Goal: Information Seeking & Learning: Understand process/instructions

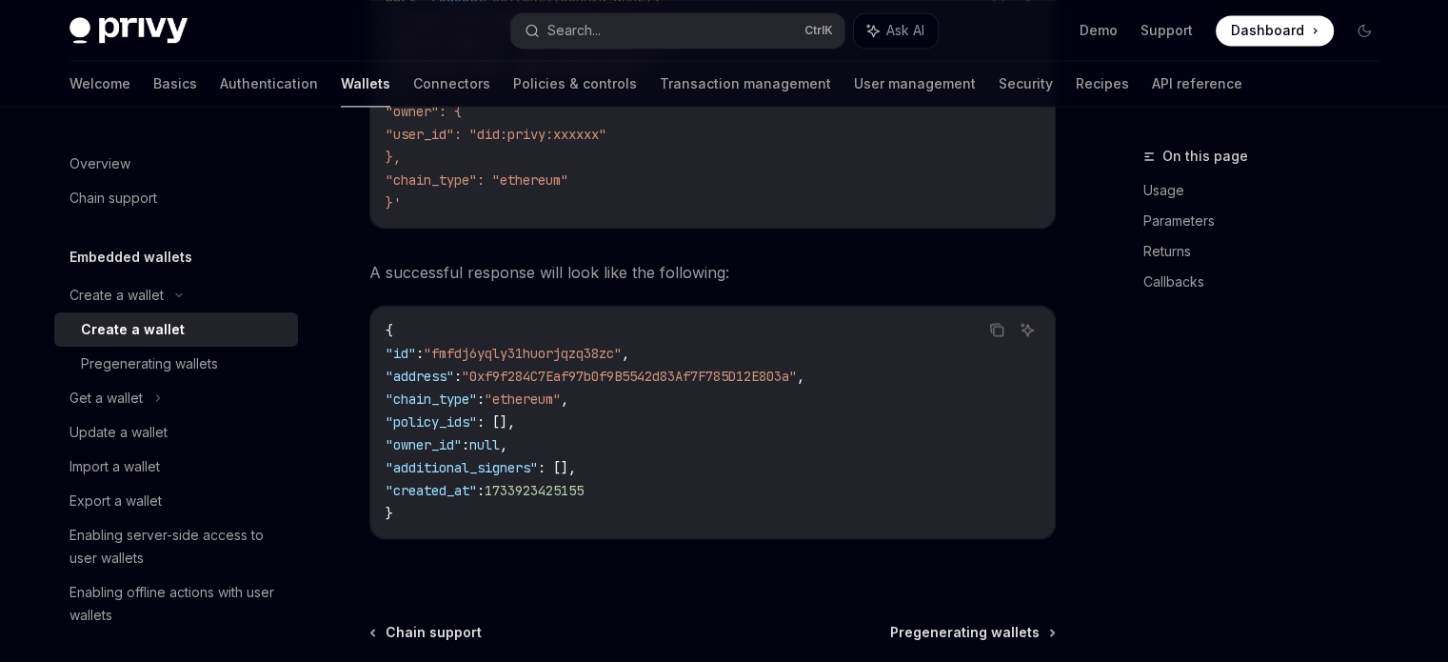
scroll to position [2800, 0]
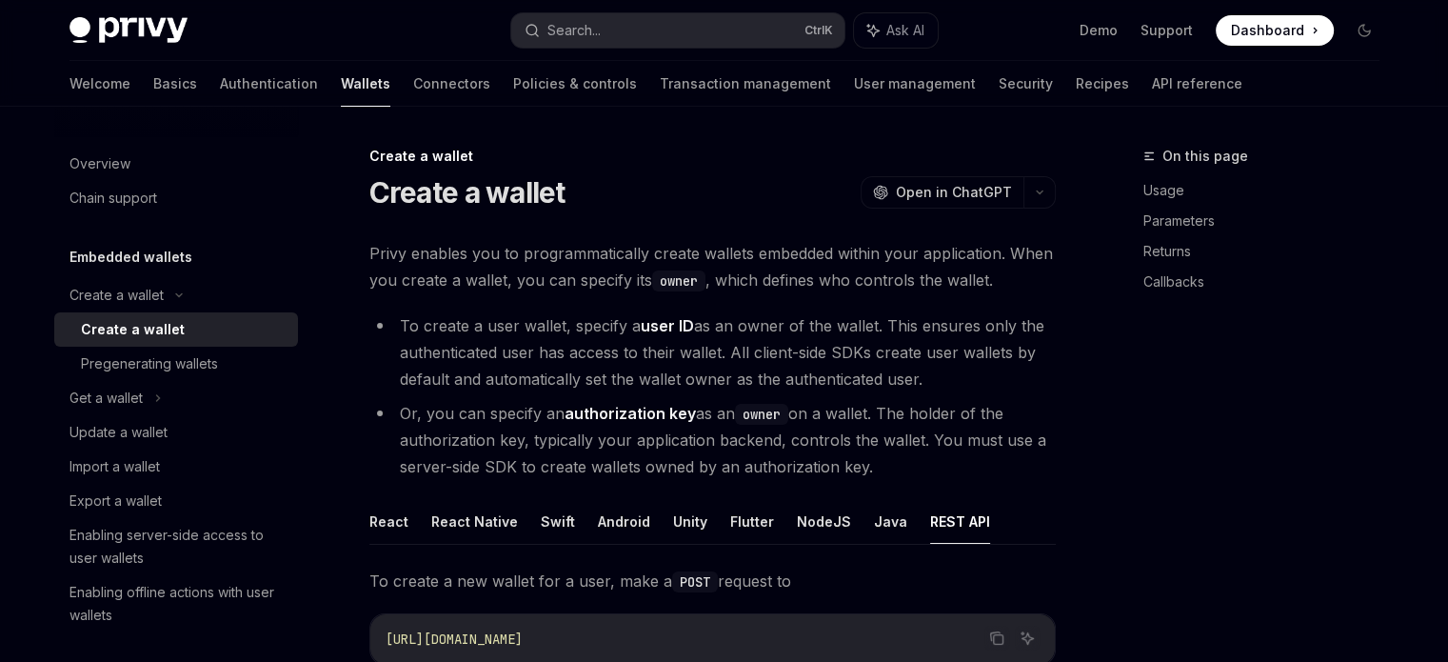
scroll to position [0, 0]
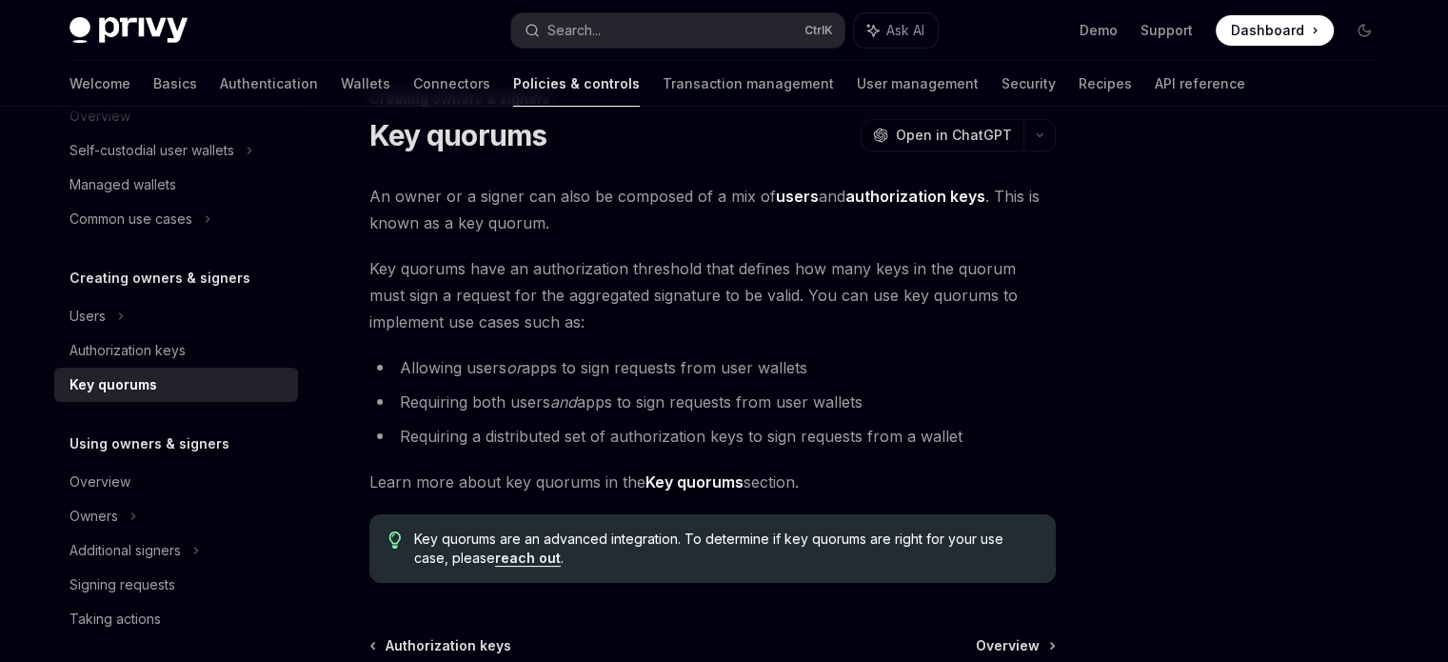
scroll to position [57, 0]
click at [693, 483] on strong "Key quorums" at bounding box center [695, 481] width 98 height 19
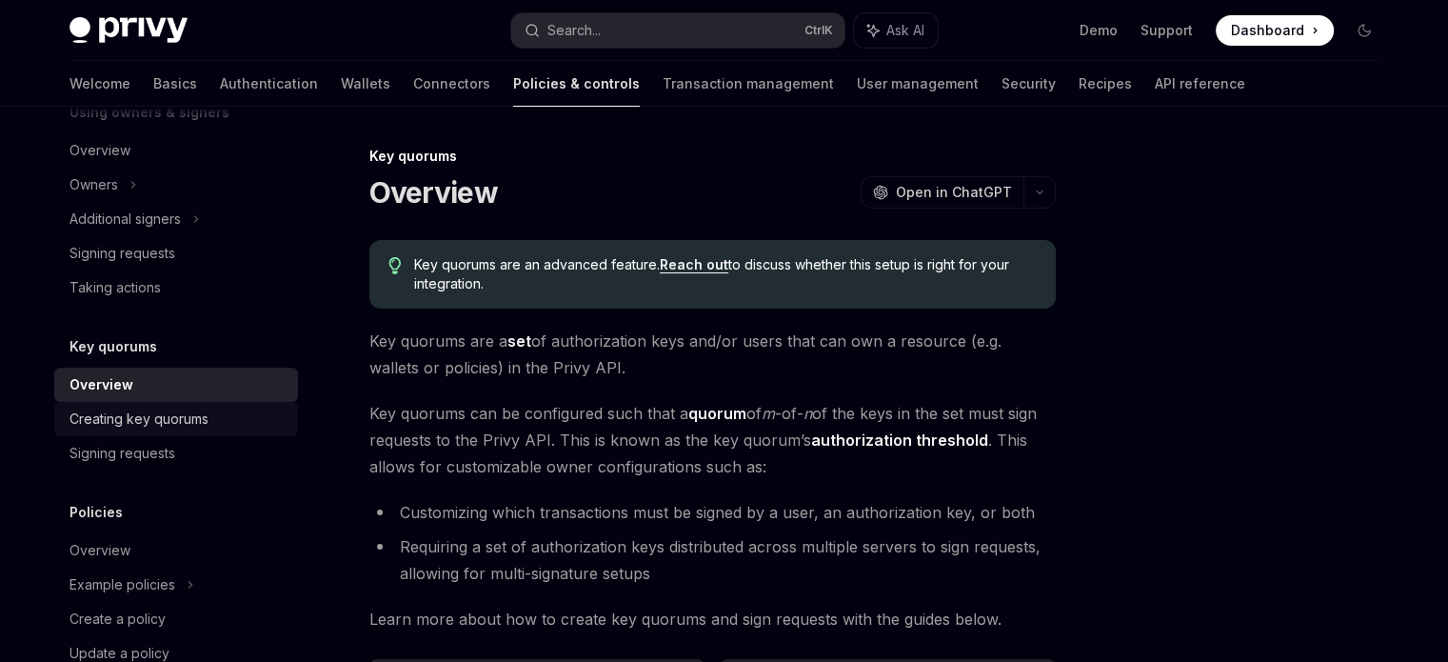
click at [209, 420] on div "Creating key quorums" at bounding box center [178, 419] width 217 height 23
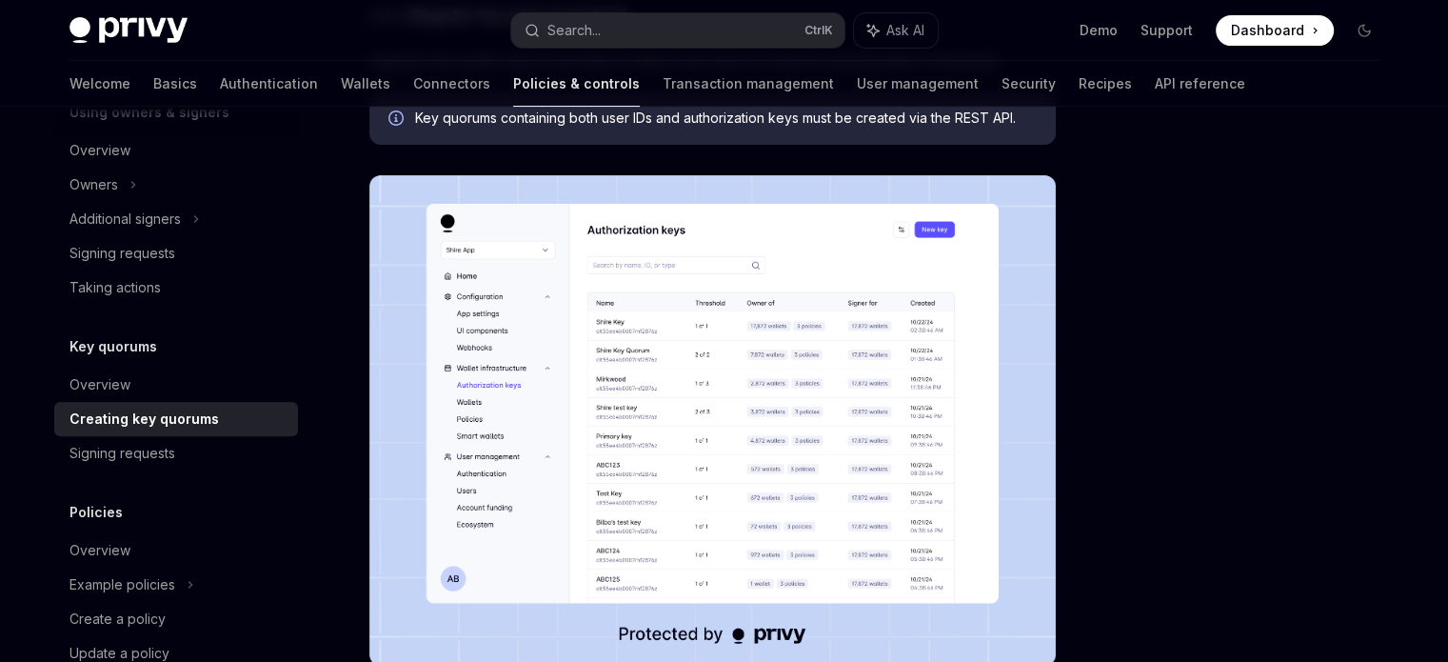
scroll to position [503, 0]
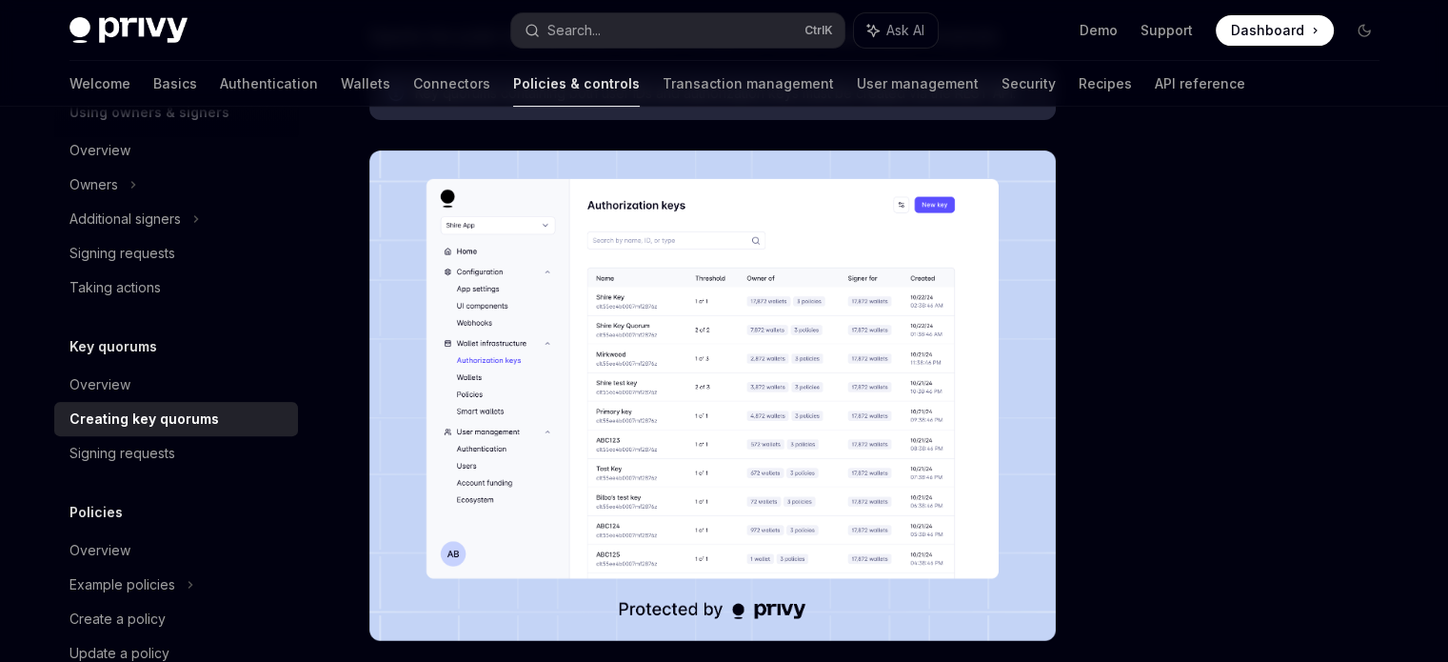
click at [628, 346] on img at bounding box center [712, 395] width 687 height 490
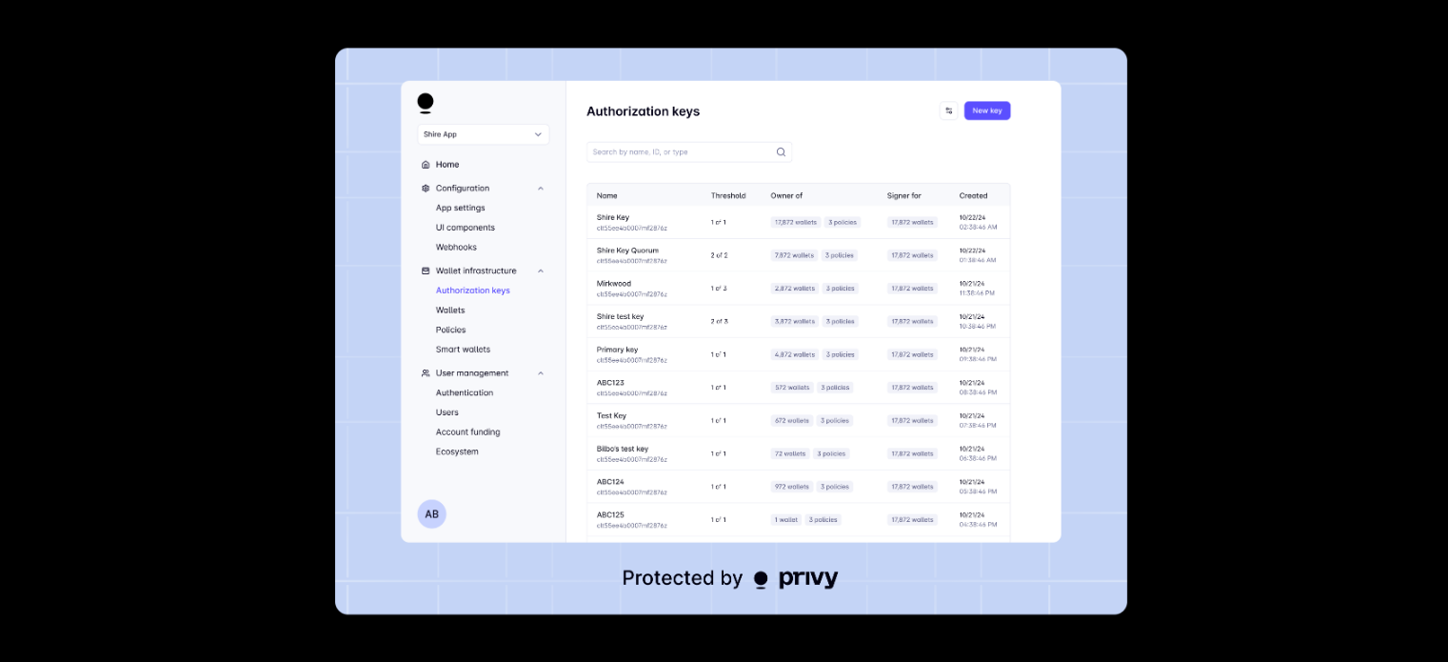
click at [246, 374] on div at bounding box center [724, 331] width 1448 height 662
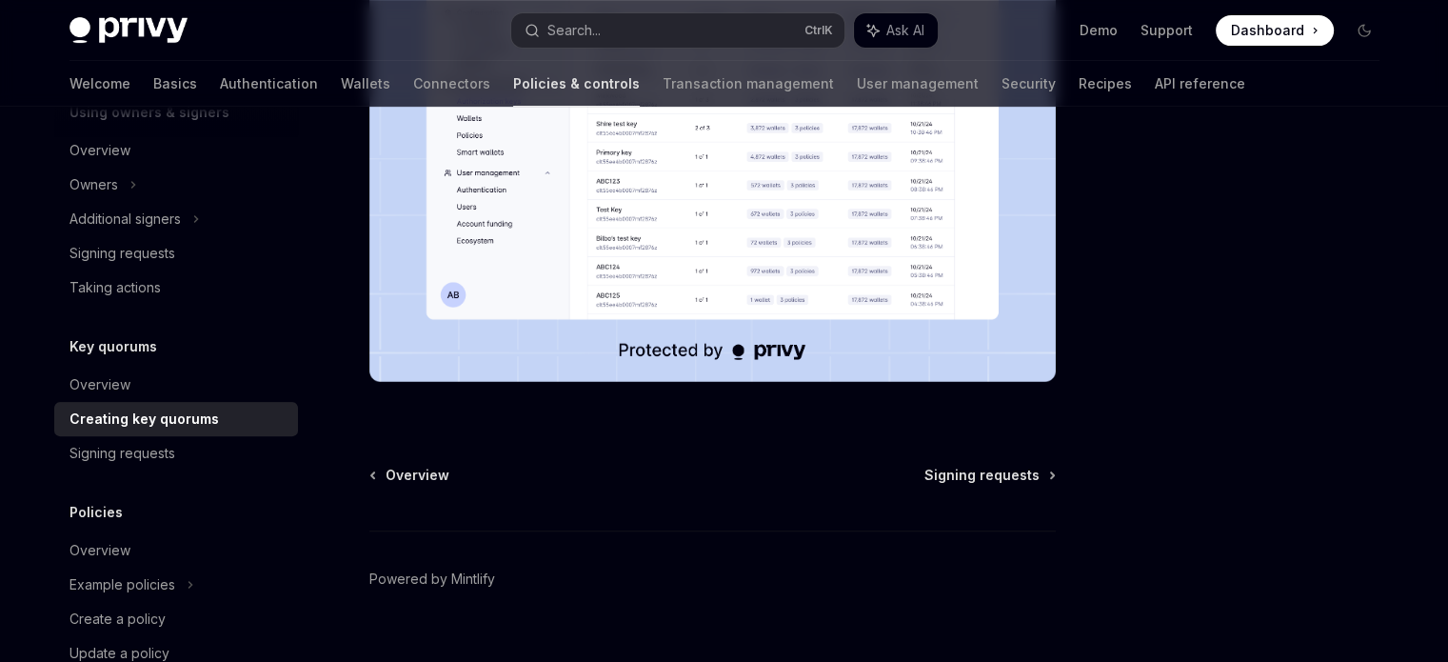
scroll to position [794, 0]
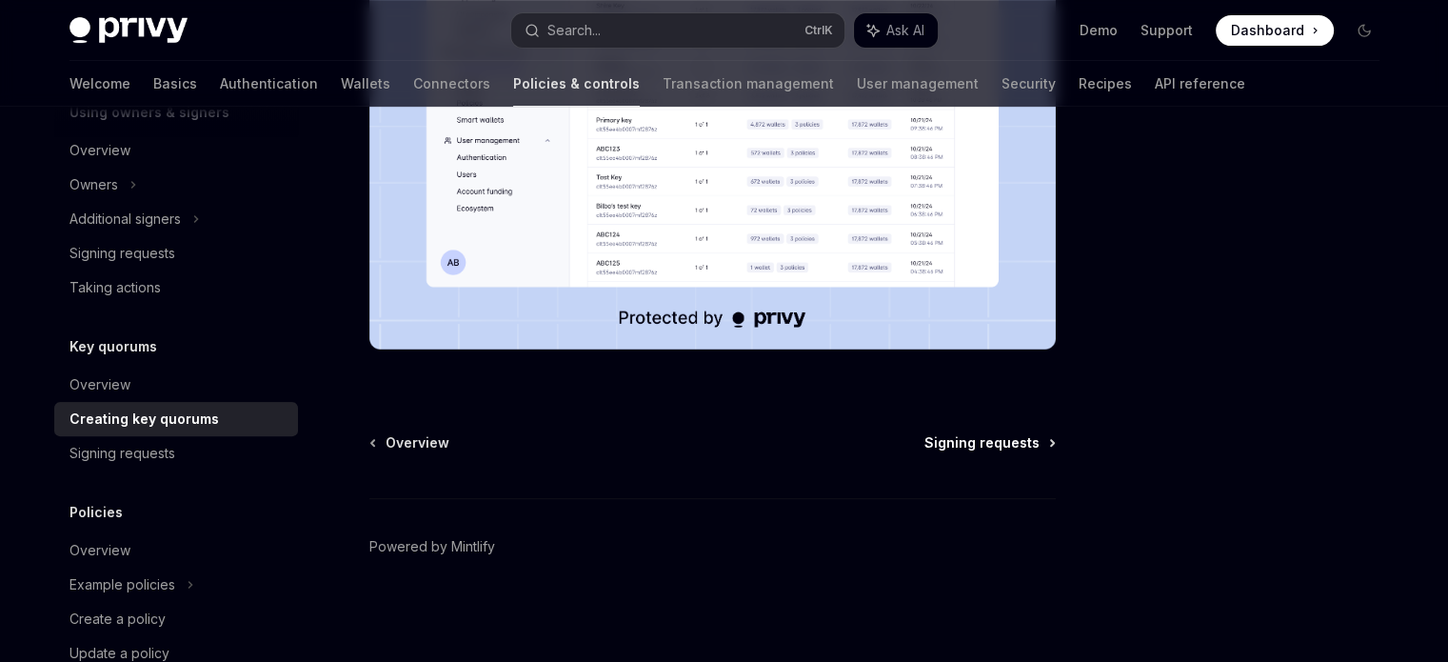
click at [974, 437] on span "Signing requests" at bounding box center [982, 442] width 115 height 19
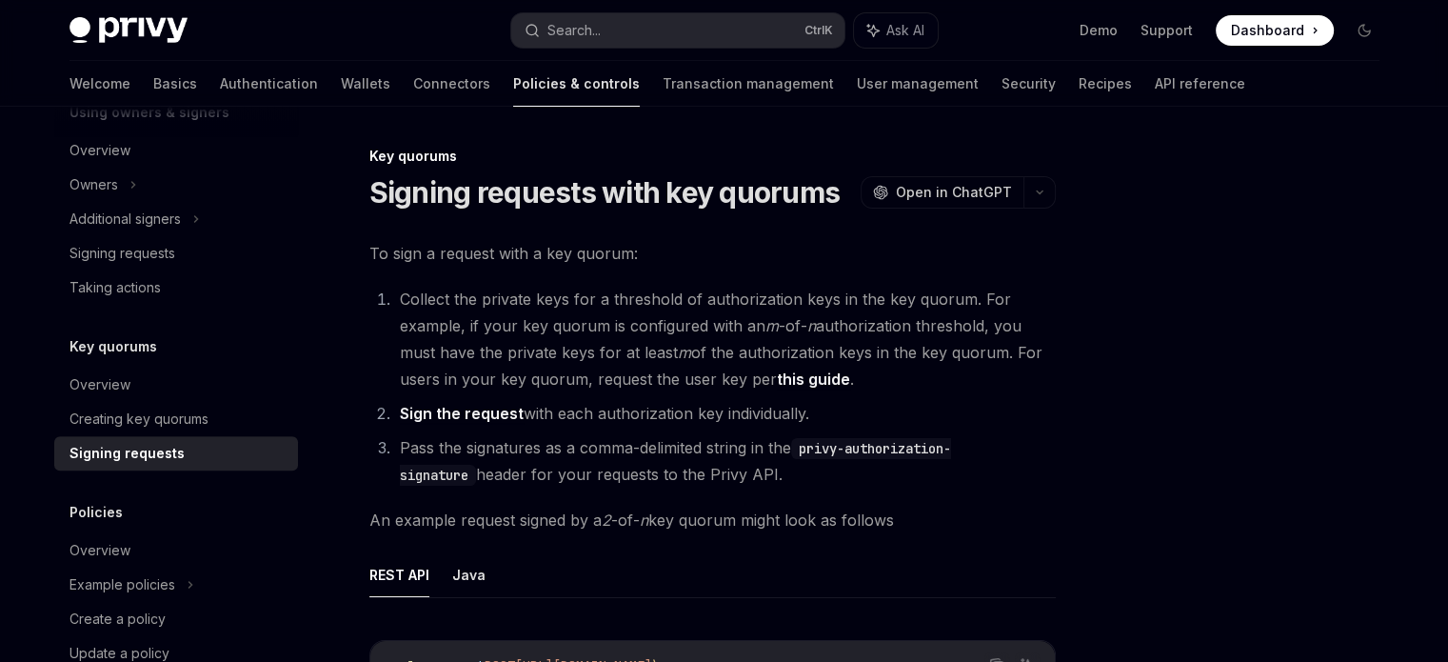
click at [802, 376] on link "this guide" at bounding box center [813, 379] width 73 height 20
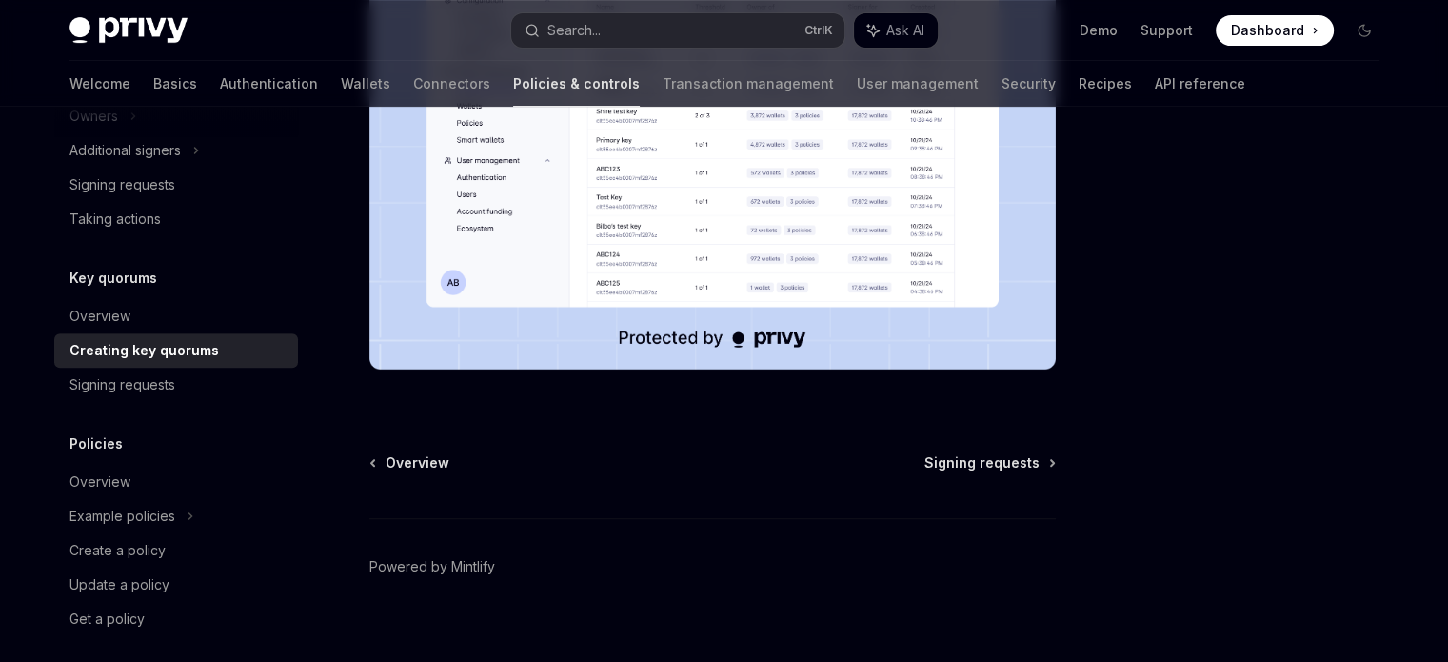
scroll to position [777, 0]
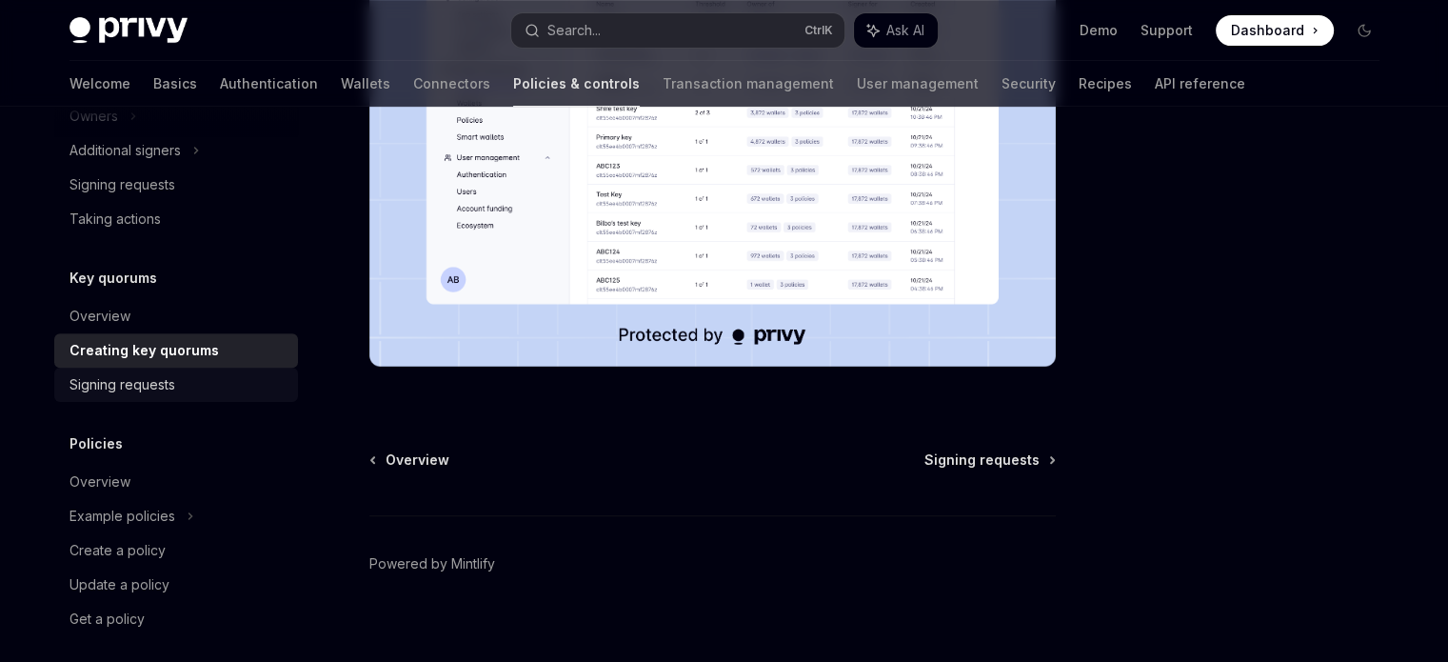
click at [183, 383] on div "Signing requests" at bounding box center [178, 384] width 217 height 23
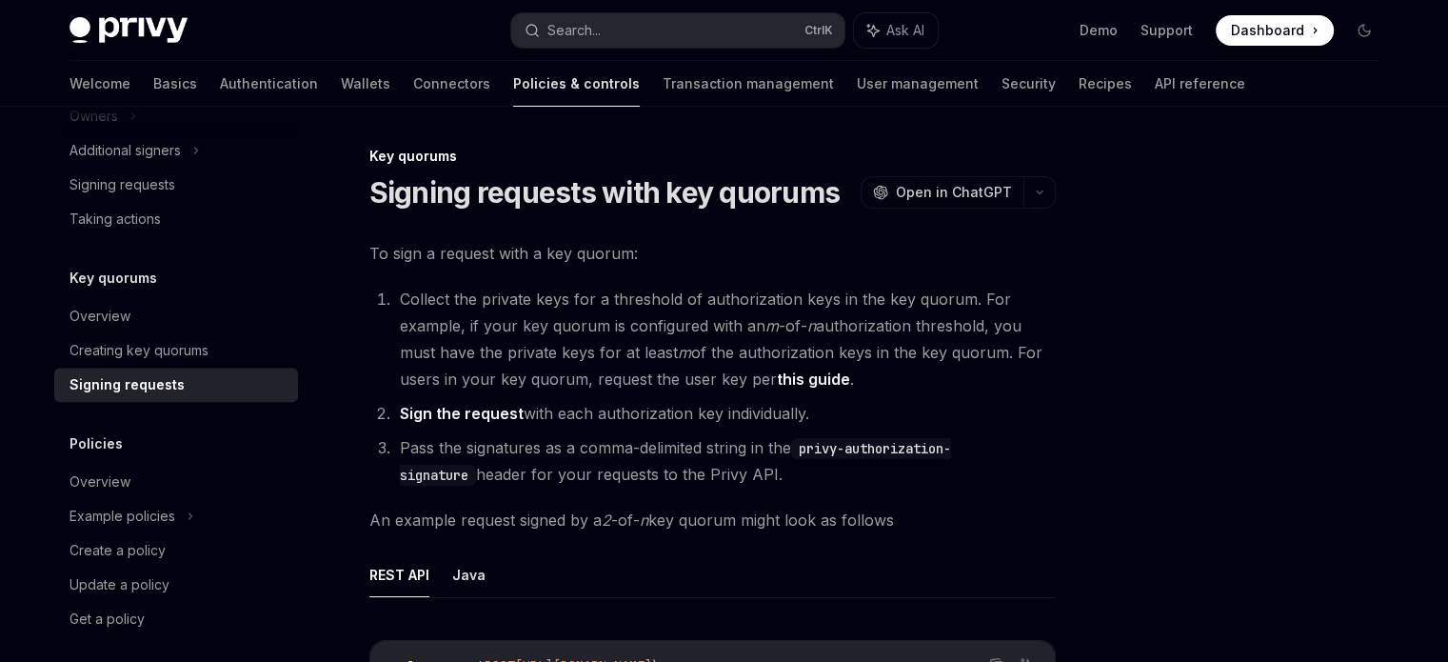
click at [831, 383] on link "this guide" at bounding box center [813, 379] width 73 height 20
type textarea "*"
